Goal: Information Seeking & Learning: Learn about a topic

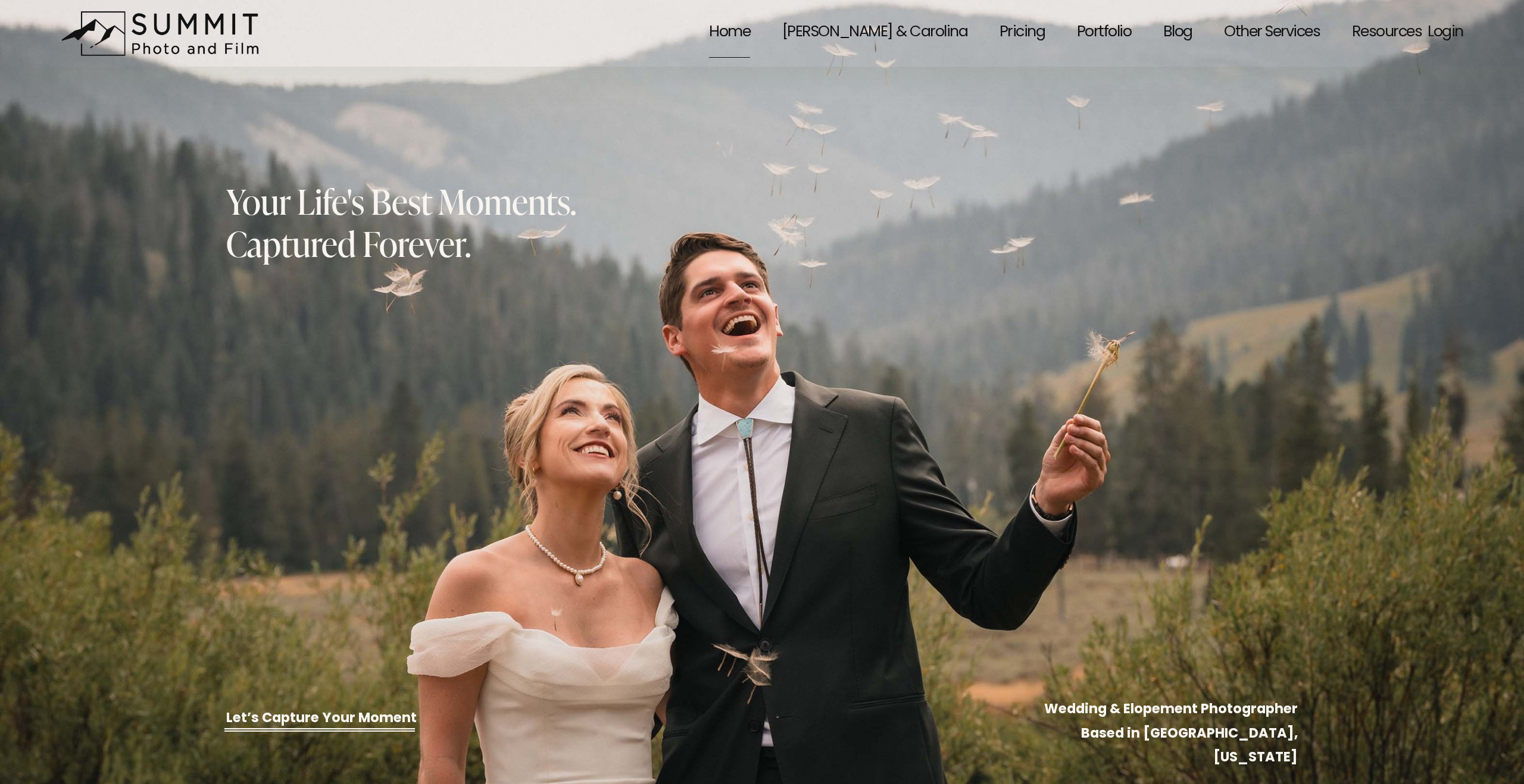
click at [1382, 32] on span "Resources" at bounding box center [1387, 34] width 70 height 49
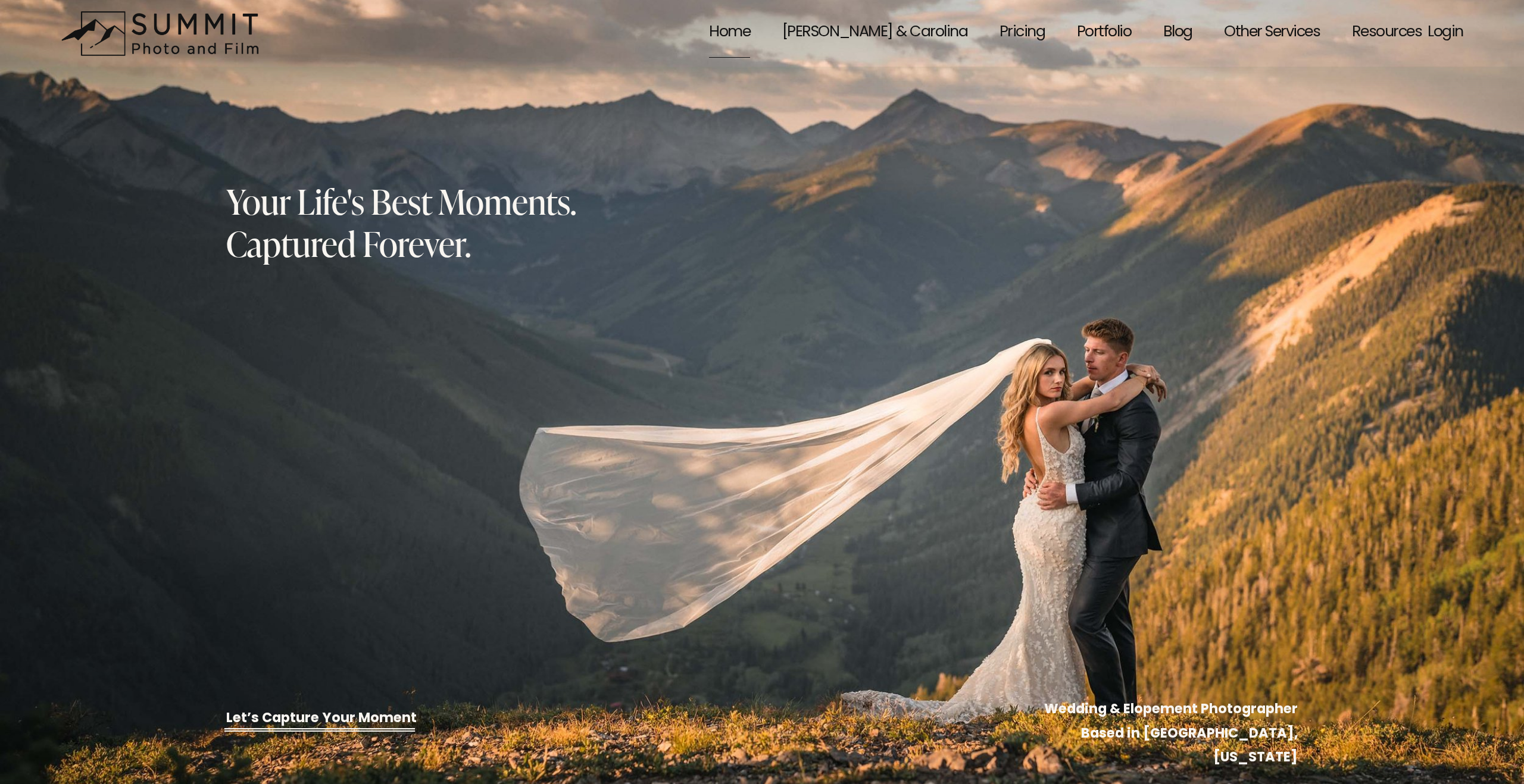
drag, startPoint x: 1030, startPoint y: 124, endPoint x: 802, endPoint y: 9, distance: 255.4
click at [0, 0] on div "Skip to Content Home" at bounding box center [762, 33] width 1524 height 67
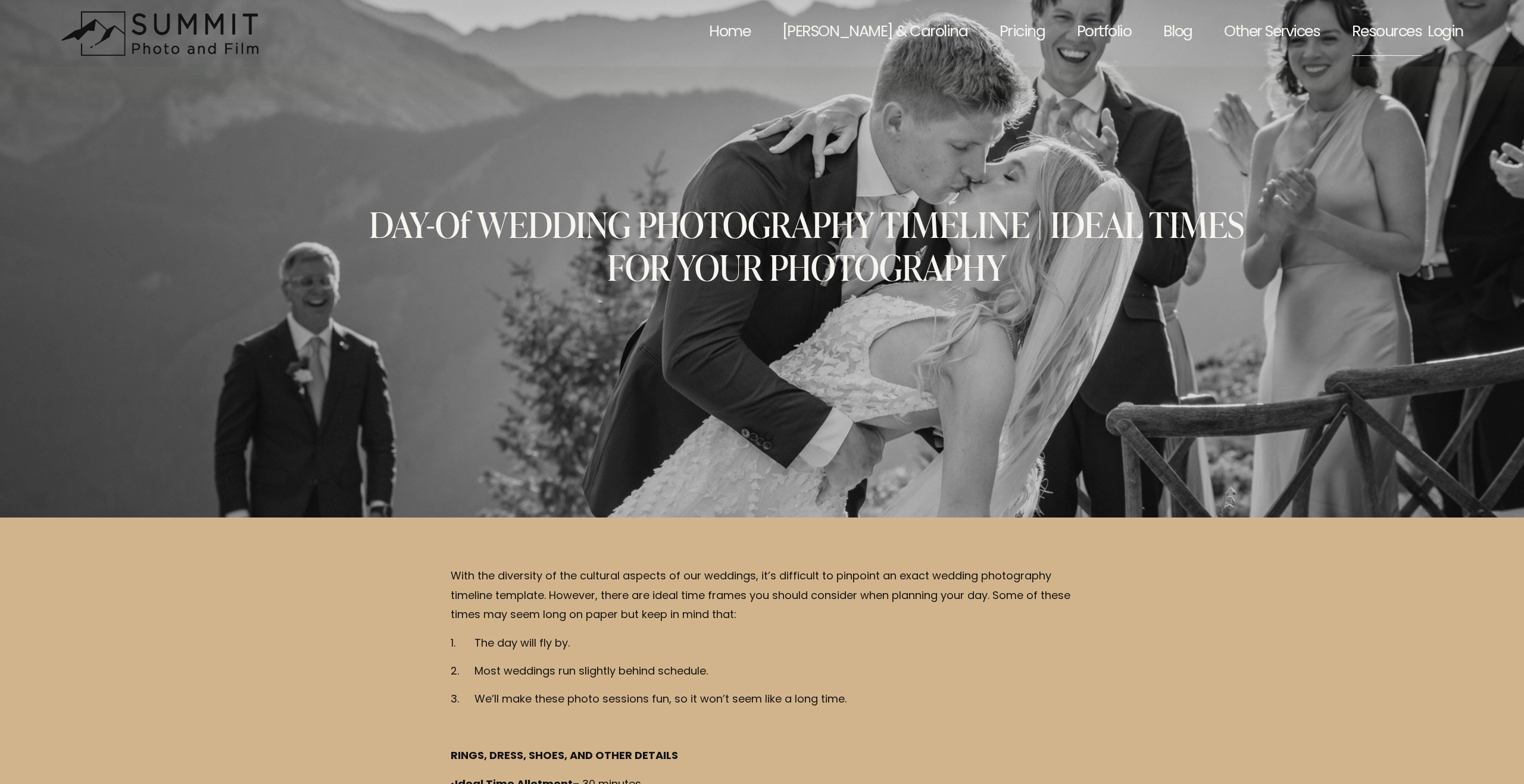
drag, startPoint x: 1108, startPoint y: 256, endPoint x: 653, endPoint y: 14, distance: 515.4
click at [0, 0] on div "Skip to Content Home" at bounding box center [762, 33] width 1524 height 67
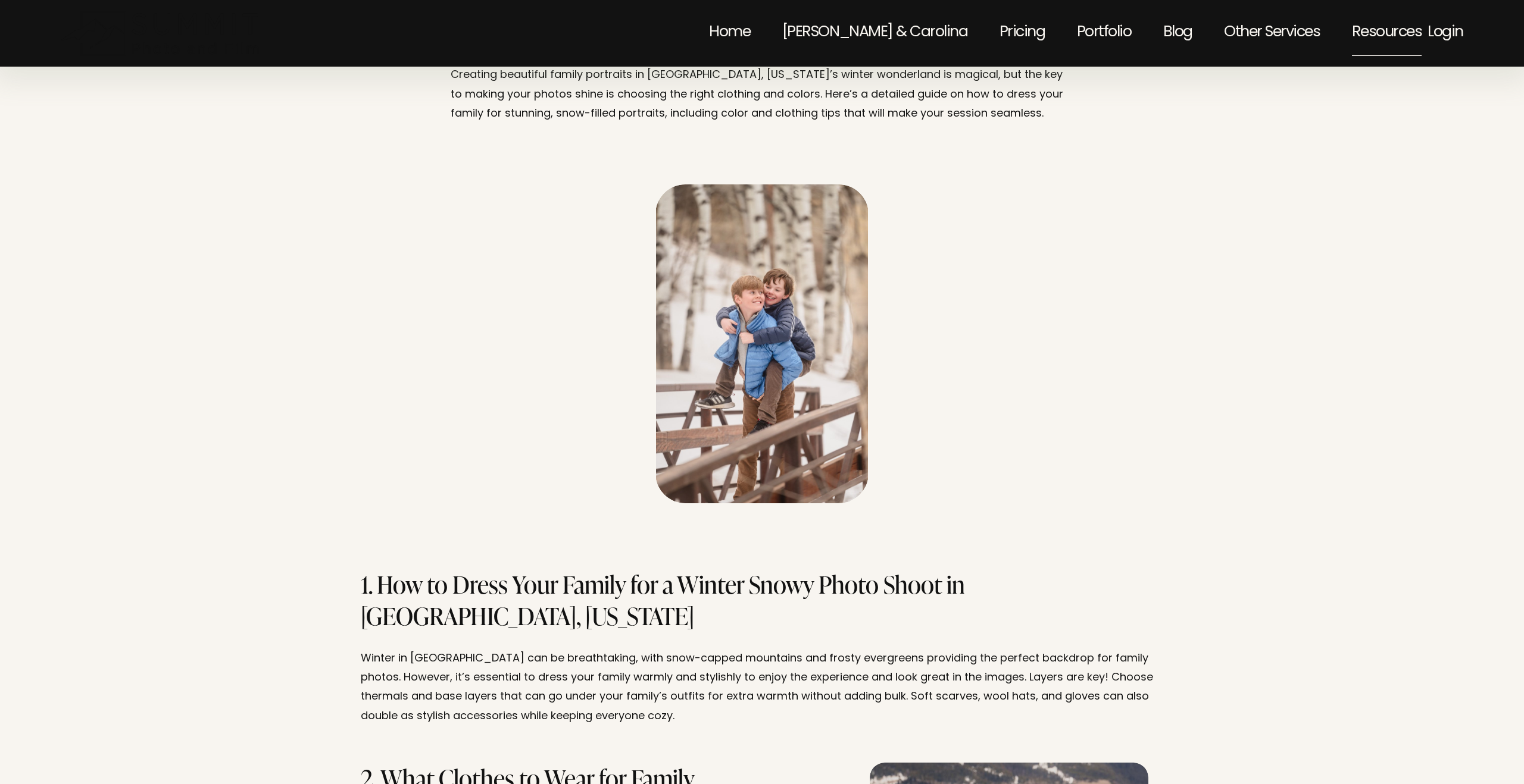
scroll to position [207, 0]
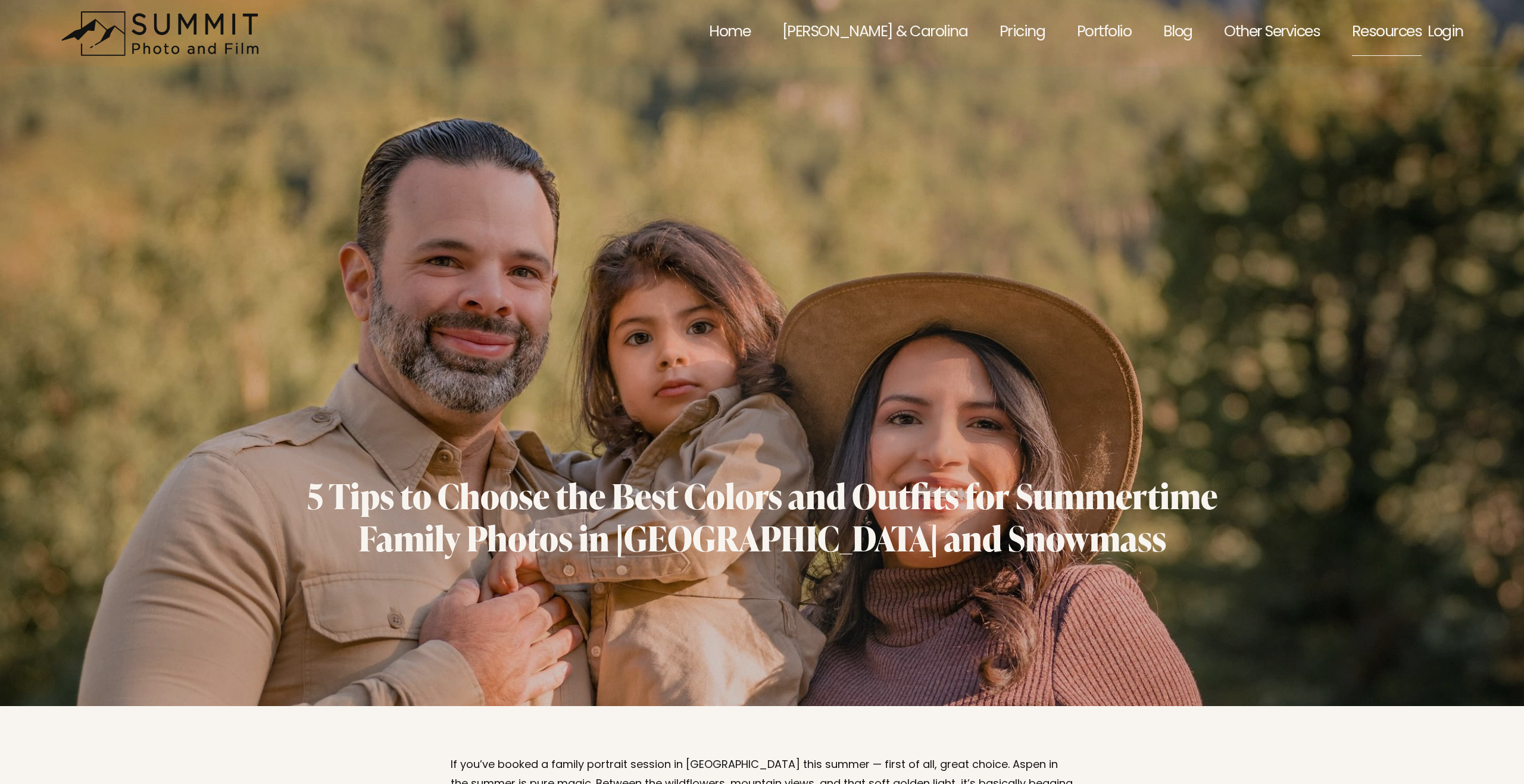
click at [0, 0] on span "Wedding | What to Ask your Photographer" at bounding box center [0, 0] width 0 height 0
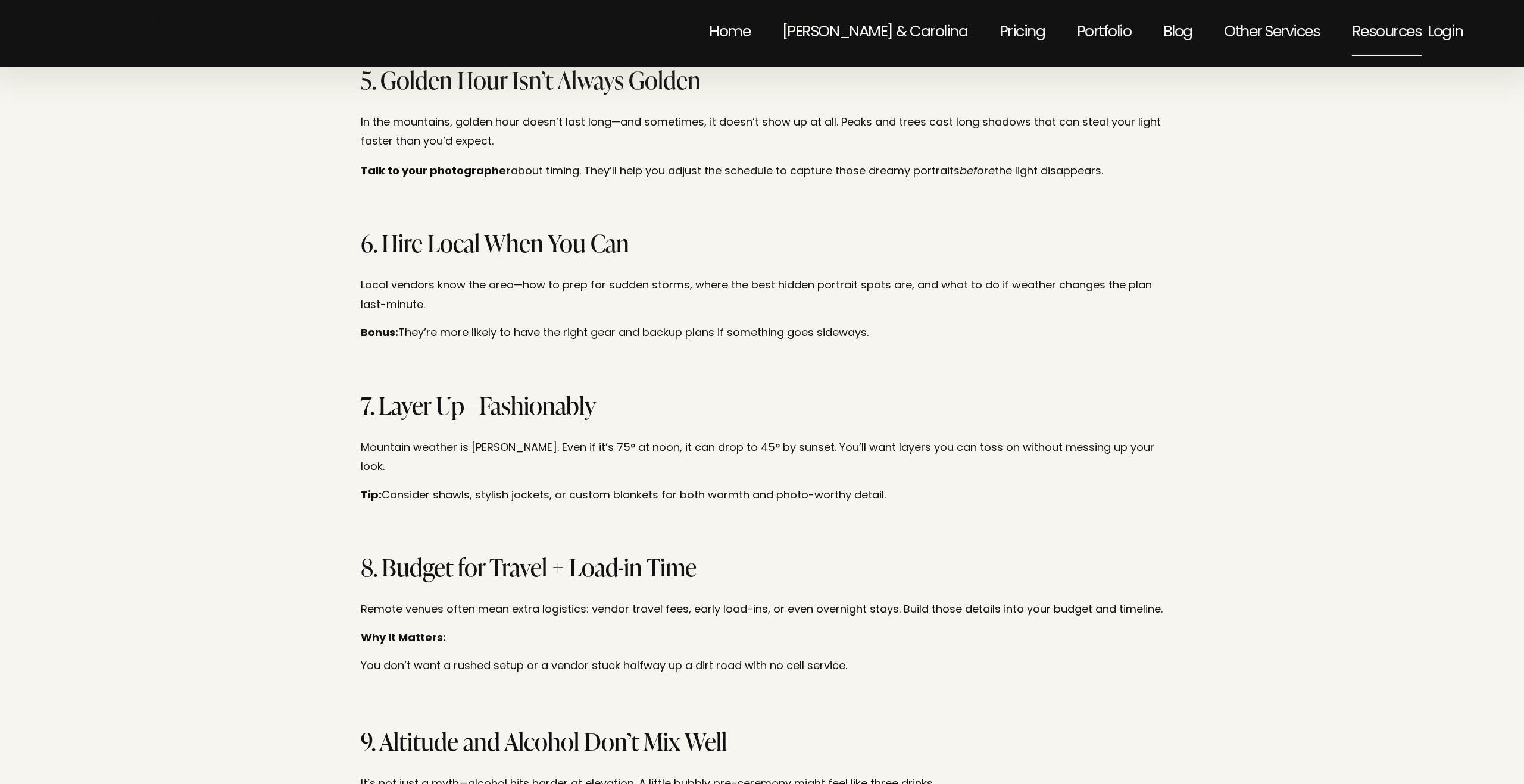
scroll to position [1490, 0]
